Goal: Transaction & Acquisition: Subscribe to service/newsletter

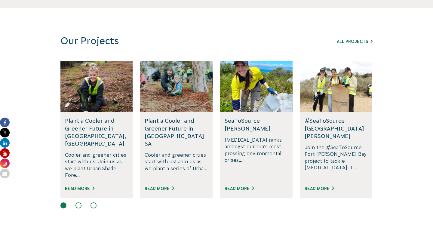
scroll to position [388, 0]
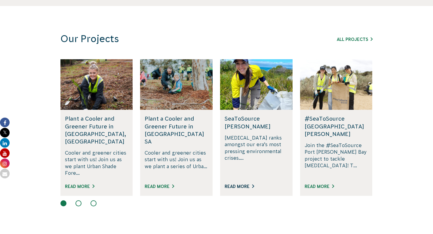
click at [238, 184] on link "Read More" at bounding box center [238, 186] width 29 height 5
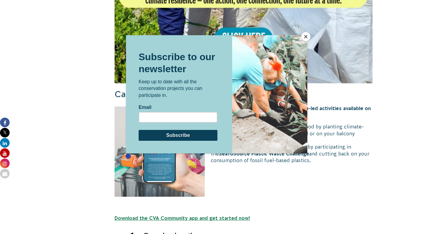
scroll to position [596, 0]
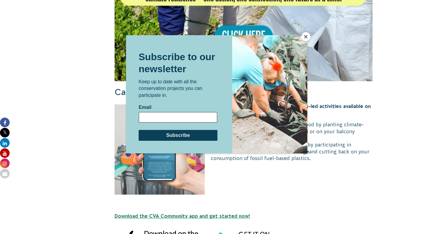
click at [197, 121] on input "Email" at bounding box center [177, 116] width 79 height 11
type input "[EMAIL_ADDRESS][DOMAIN_NAME]"
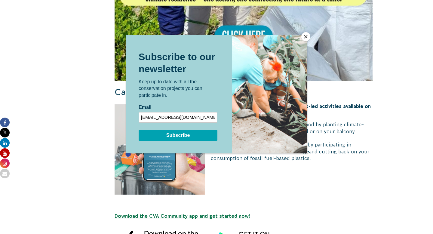
click at [189, 134] on input "Subscribe" at bounding box center [177, 135] width 79 height 11
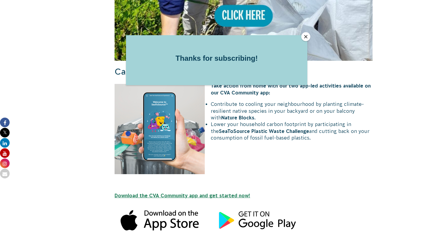
scroll to position [618, 0]
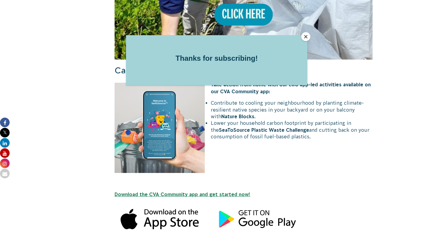
click at [304, 35] on button "Close" at bounding box center [305, 36] width 9 height 9
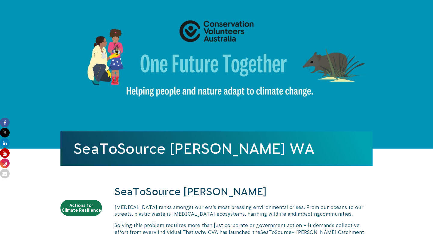
scroll to position [0, 0]
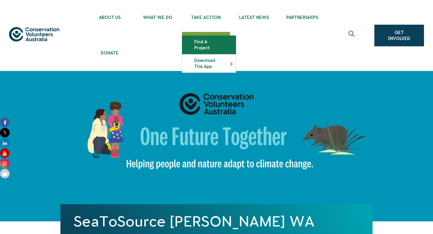
click at [193, 42] on link "Find a project" at bounding box center [208, 45] width 53 height 18
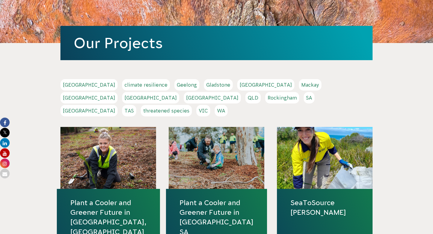
scroll to position [106, 0]
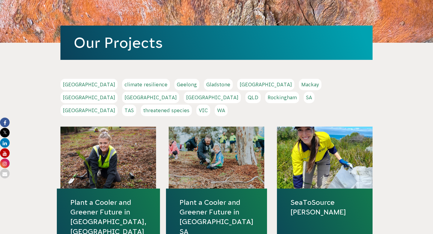
click at [227, 105] on link "WA" at bounding box center [221, 110] width 13 height 11
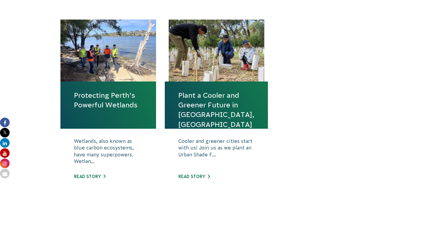
scroll to position [249, 0]
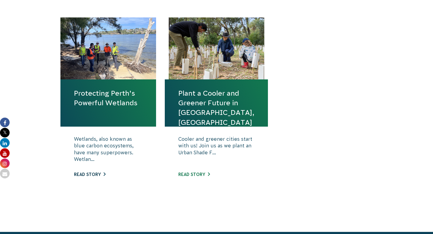
click at [87, 174] on link "Read story" at bounding box center [90, 174] width 32 height 5
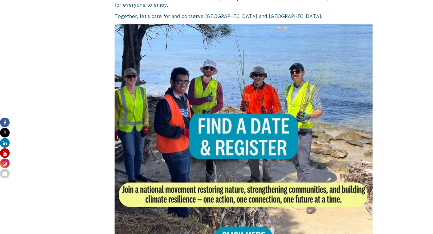
scroll to position [319, 0]
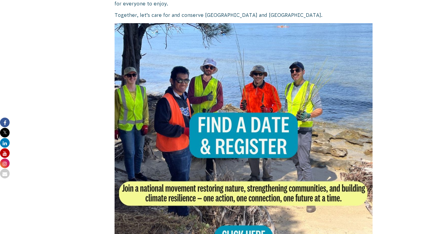
click at [228, 131] on img at bounding box center [243, 152] width 258 height 258
